Goal: Check status: Check status

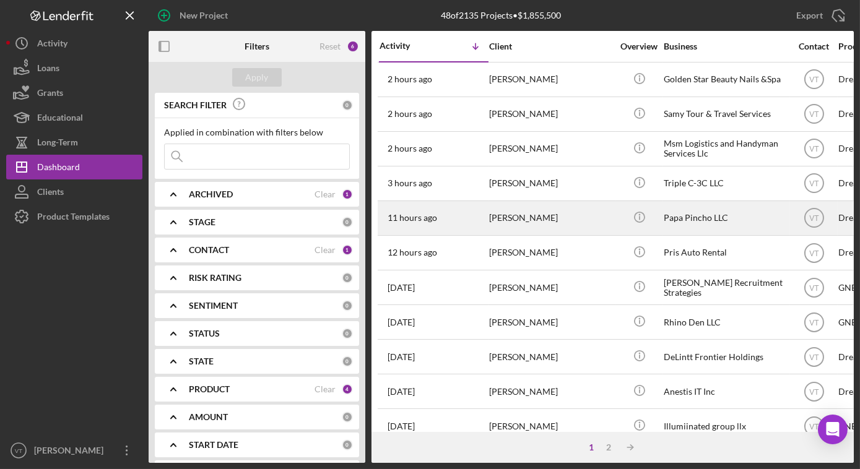
scroll to position [168, 0]
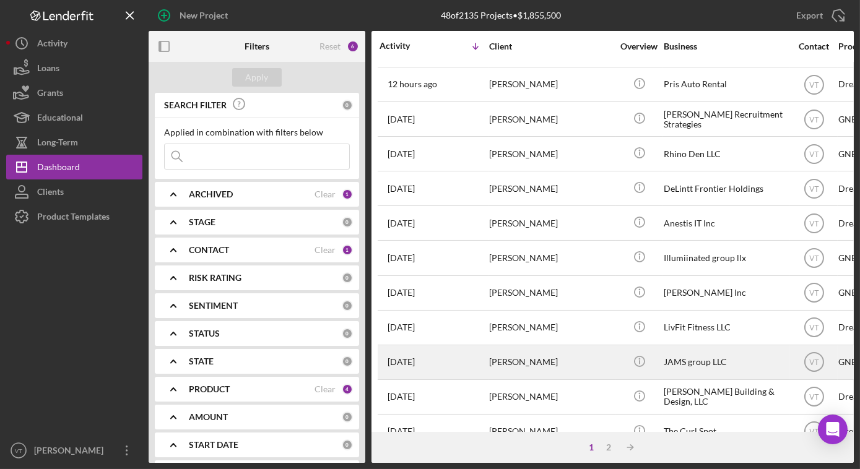
click at [689, 346] on div "JAMS group LLC" at bounding box center [726, 362] width 124 height 33
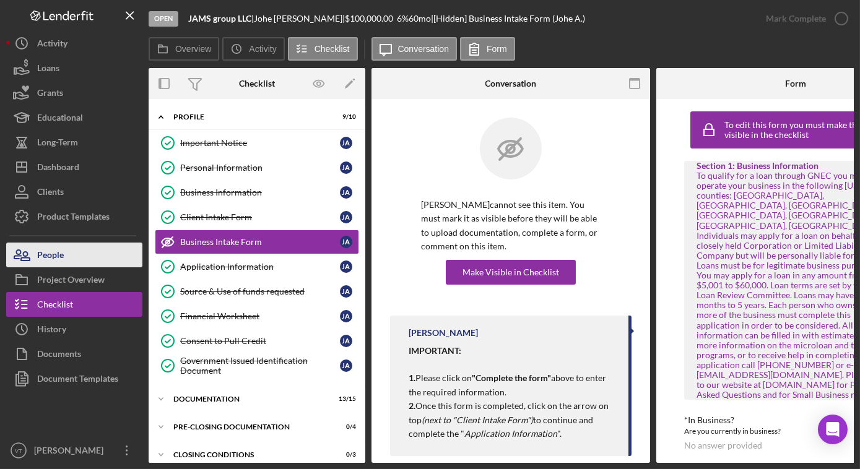
click at [94, 248] on button "People" at bounding box center [74, 255] width 136 height 25
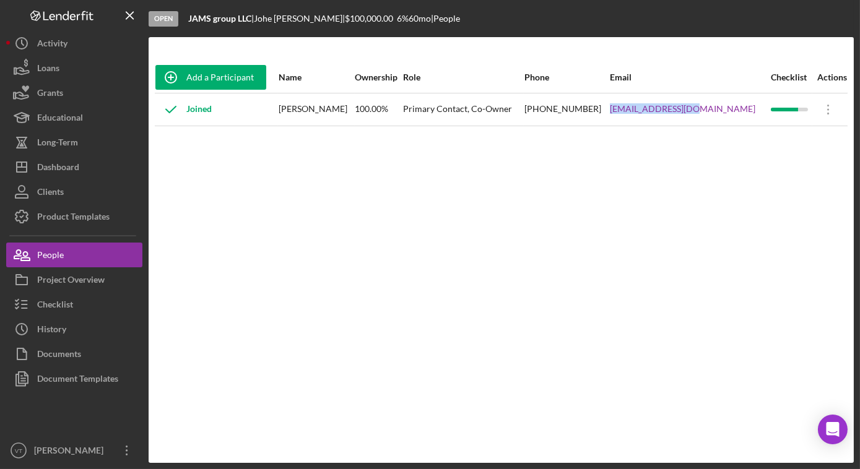
drag, startPoint x: 737, startPoint y: 108, endPoint x: 648, endPoint y: 108, distance: 89.2
click at [648, 108] on tr "Joined Johe Afanador 100.00% Primary Contact, Co-Owner (201) 742-1080 admin@jam…" at bounding box center [501, 109] width 693 height 33
copy tr "admin@jamsgroup.us"
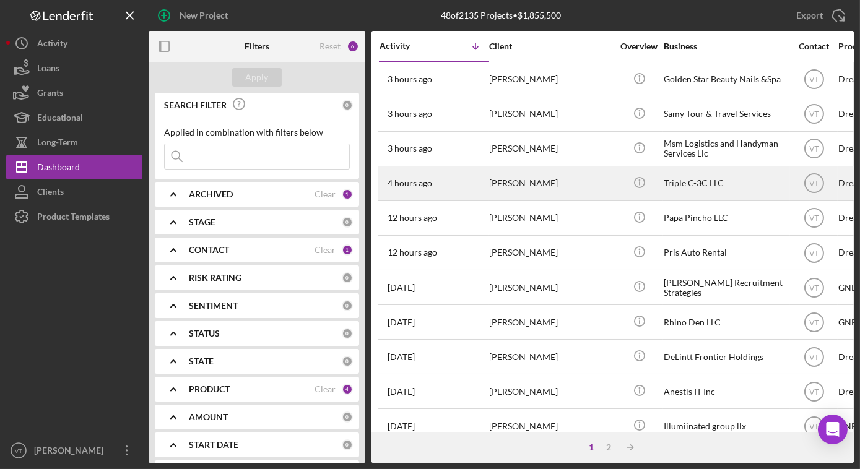
click at [515, 186] on div "[PERSON_NAME]" at bounding box center [551, 183] width 124 height 33
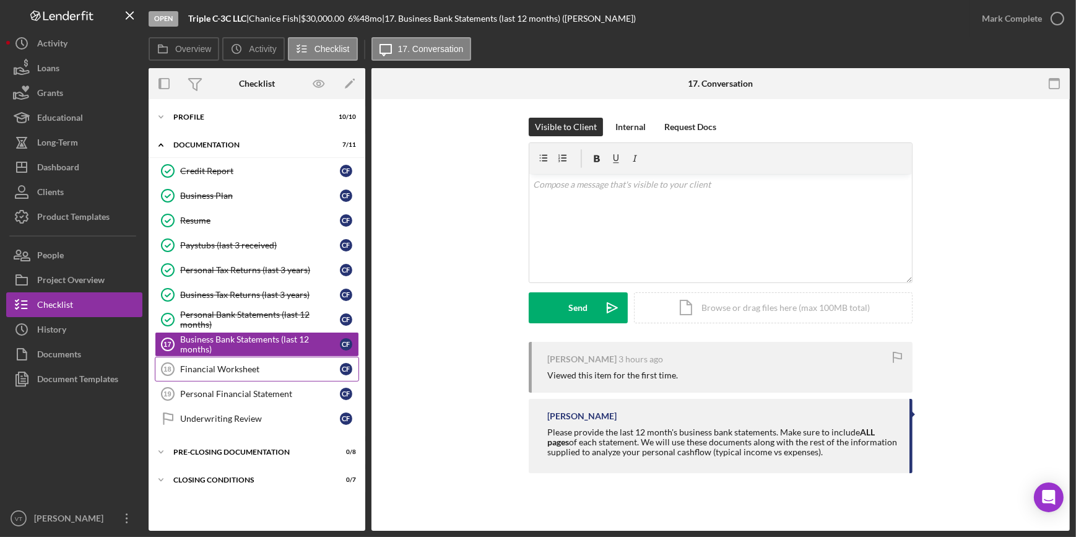
click at [220, 367] on div "Financial Worksheet" at bounding box center [260, 369] width 160 height 10
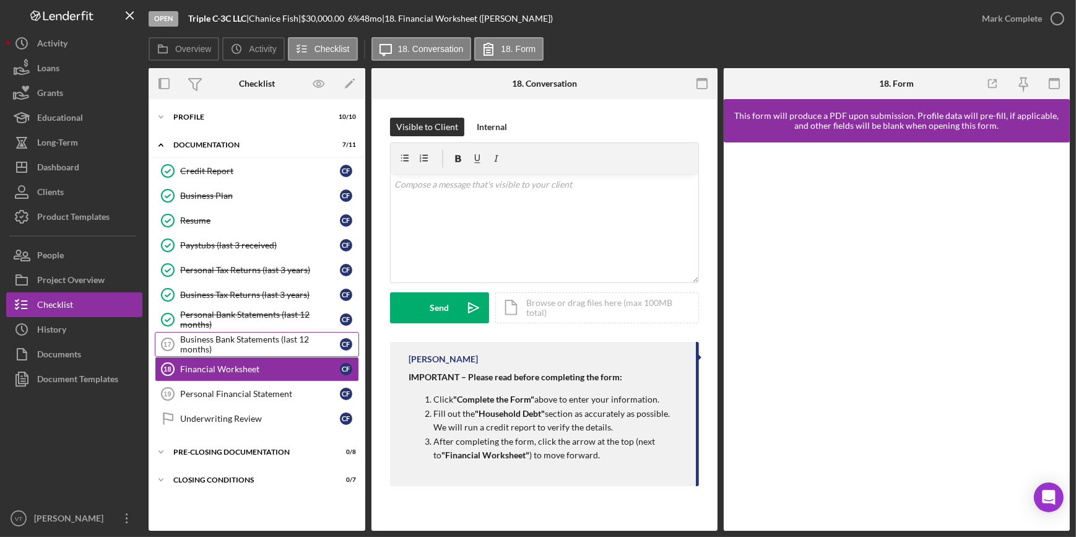
click at [216, 336] on div "Business Bank Statements (last 12 months)" at bounding box center [260, 344] width 160 height 20
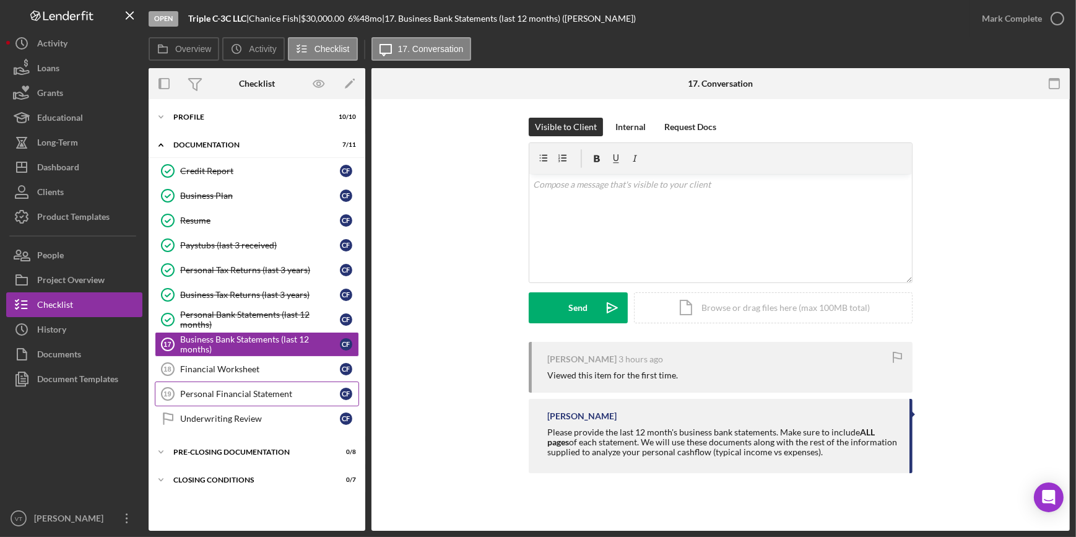
click at [221, 395] on div "Personal Financial Statement" at bounding box center [260, 394] width 160 height 10
